Goal: Transaction & Acquisition: Download file/media

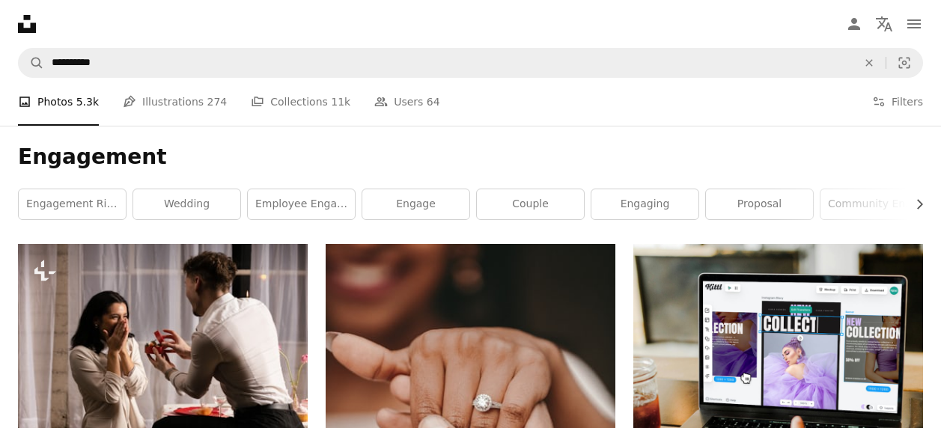
scroll to position [7938, 0]
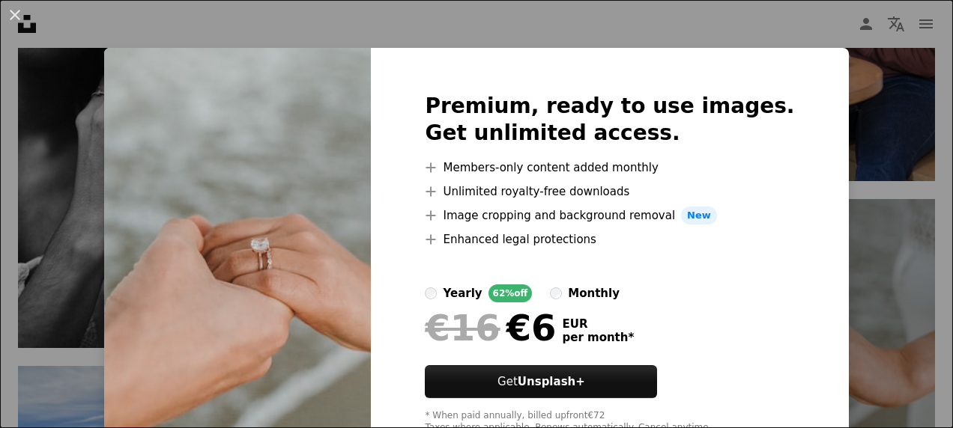
click at [327, 32] on div "An X shape Premium, ready to use images. Get unlimited access. A plus sign Memb…" at bounding box center [476, 214] width 953 height 428
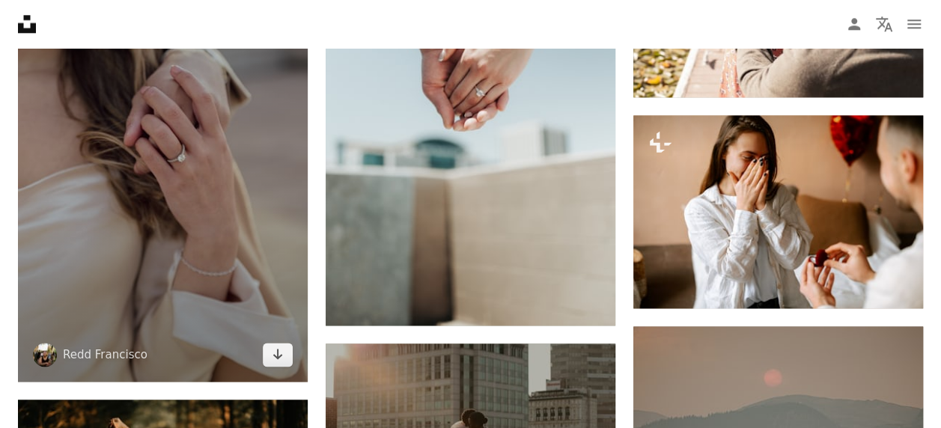
scroll to position [9436, 0]
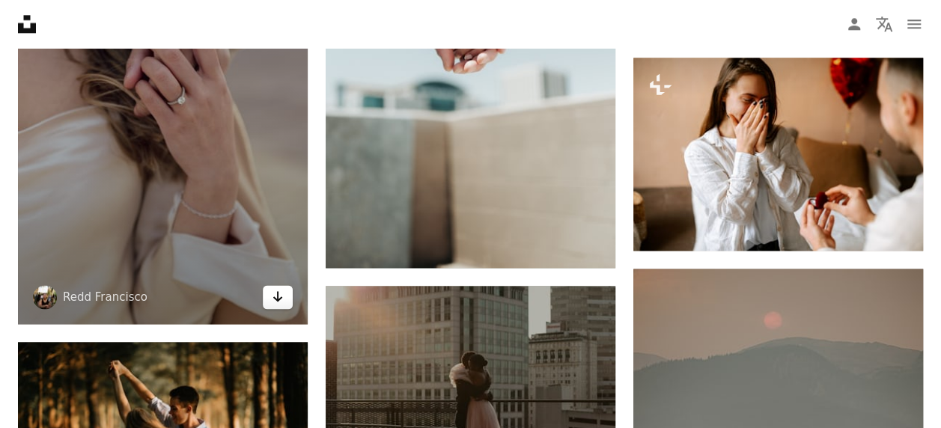
click at [277, 294] on icon "Download" at bounding box center [278, 296] width 10 height 10
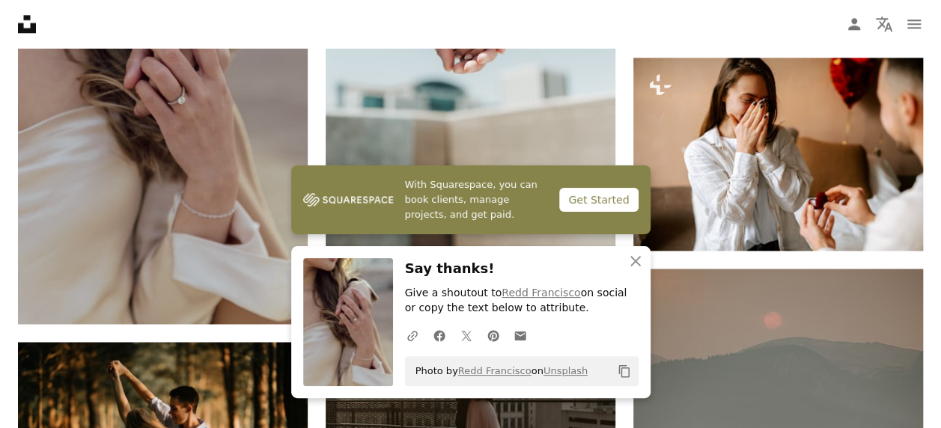
click at [637, 258] on icon "An X shape" at bounding box center [636, 261] width 18 height 18
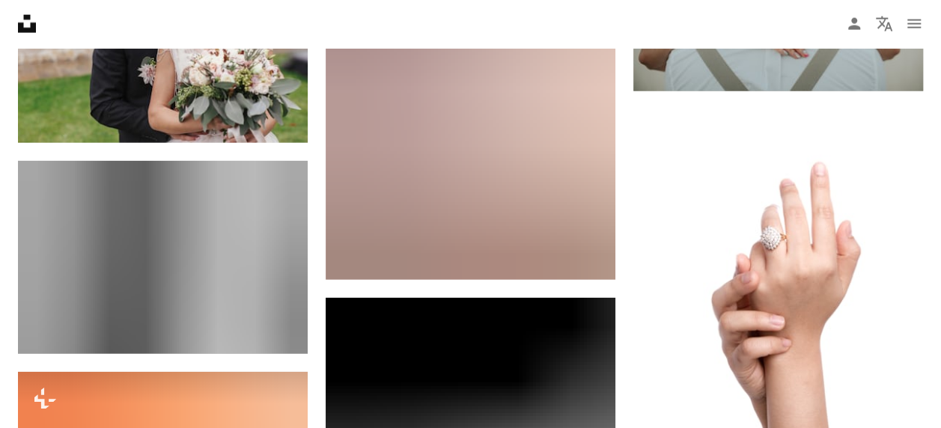
scroll to position [15876, 0]
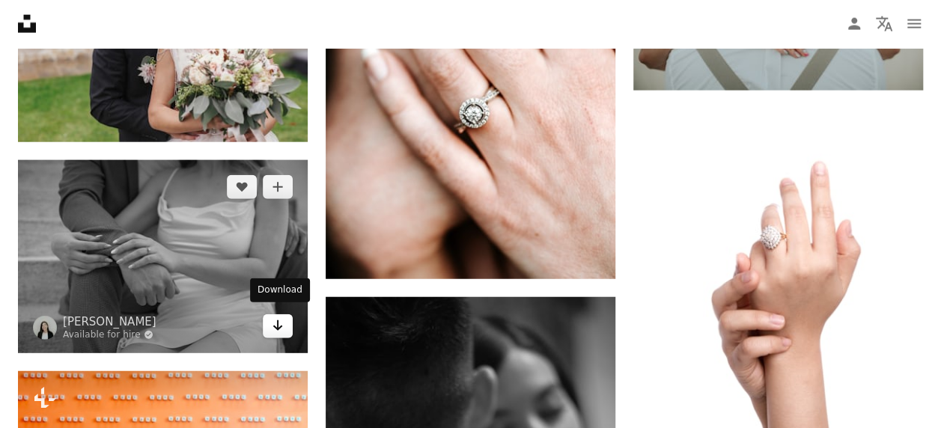
click at [274, 322] on icon "Arrow pointing down" at bounding box center [278, 326] width 12 height 18
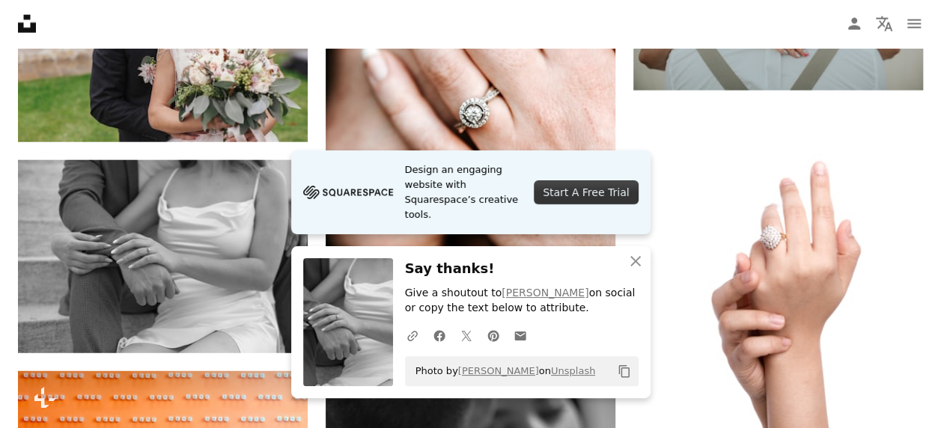
click at [317, 226] on link "Design an engaging website with Squarespace’s creative tools. Start A Free Trial" at bounding box center [470, 193] width 359 height 84
click at [635, 258] on icon "An X shape" at bounding box center [636, 261] width 18 height 18
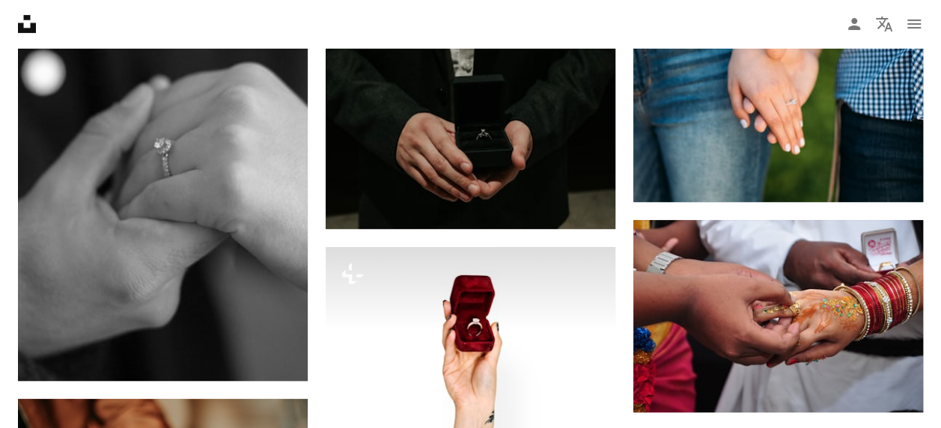
scroll to position [17598, 0]
